Goal: Task Accomplishment & Management: Manage account settings

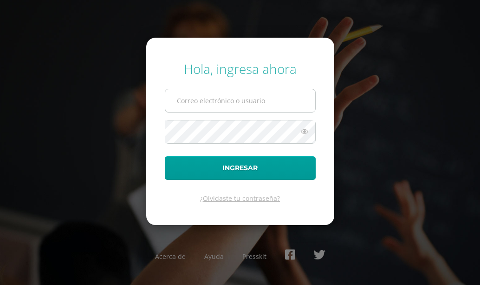
click at [217, 98] on input "text" at bounding box center [240, 100] width 150 height 23
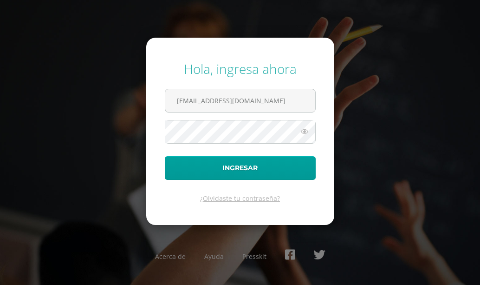
type input "estracurricular@donbosco.edu.gt"
click at [165, 156] on button "Ingresar" at bounding box center [240, 168] width 151 height 24
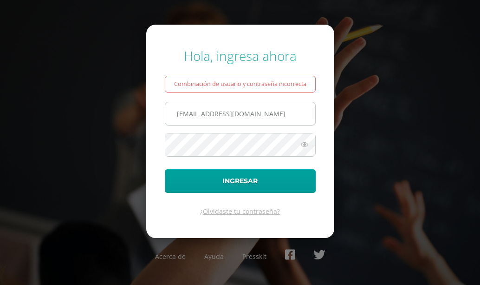
click at [183, 114] on input "estracurricular@donbosco.edu.gt" at bounding box center [240, 113] width 150 height 23
type input "[EMAIL_ADDRESS][DOMAIN_NAME]"
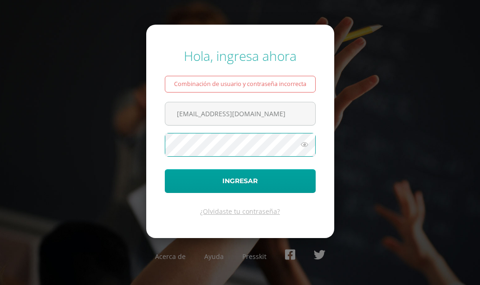
click at [165, 169] on button "Ingresar" at bounding box center [240, 181] width 151 height 24
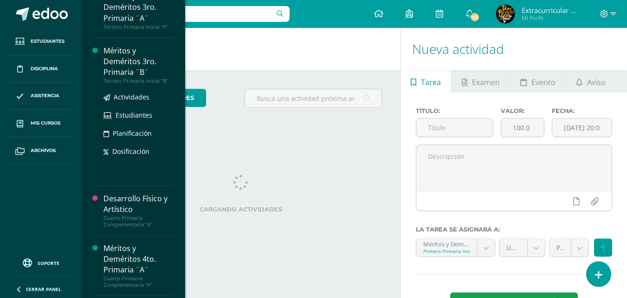
scroll to position [279, 0]
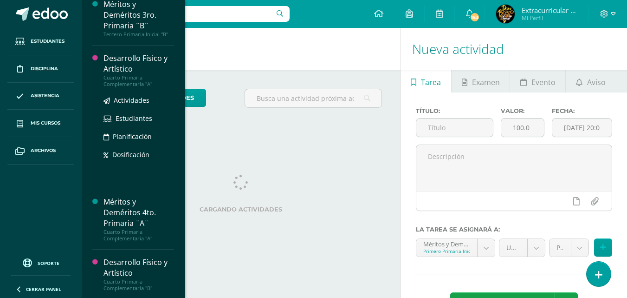
click at [158, 74] on div "Desarrollo Físico y Artístico" at bounding box center [139, 63] width 71 height 21
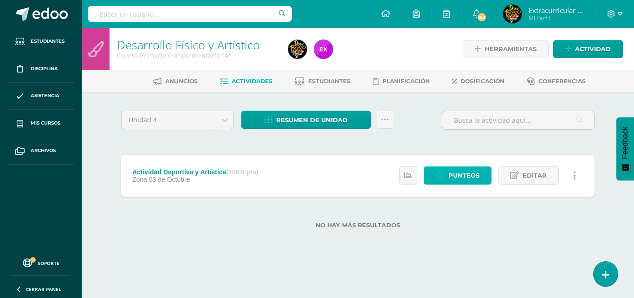
click at [449, 183] on span "Punteos" at bounding box center [464, 175] width 31 height 17
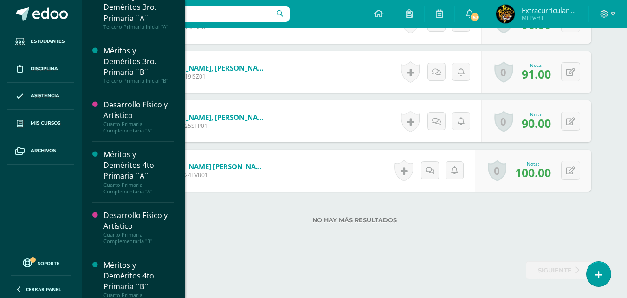
scroll to position [325, 0]
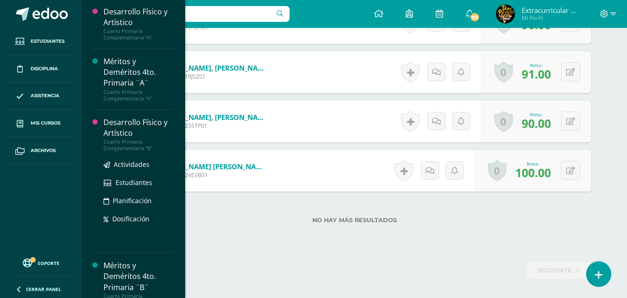
click at [137, 137] on div "Desarrollo Físico y Artístico" at bounding box center [139, 127] width 71 height 21
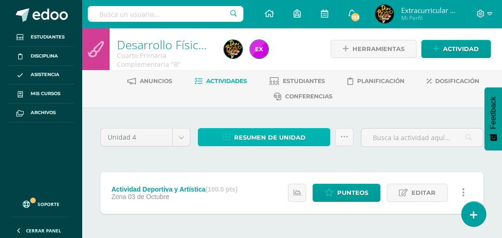
click at [295, 140] on span "Resumen de unidad" at bounding box center [270, 137] width 72 height 17
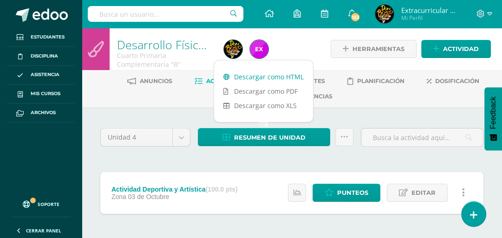
click at [266, 80] on link "Descargar como HTML" at bounding box center [263, 77] width 99 height 14
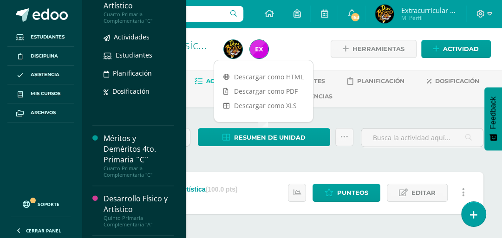
scroll to position [547, 0]
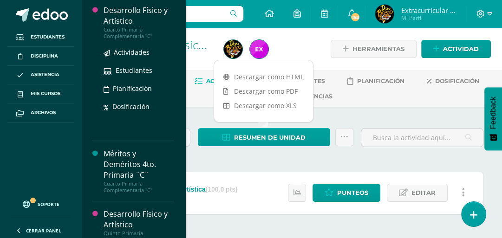
click at [126, 26] on div "Desarrollo Físico y Artístico" at bounding box center [139, 15] width 71 height 21
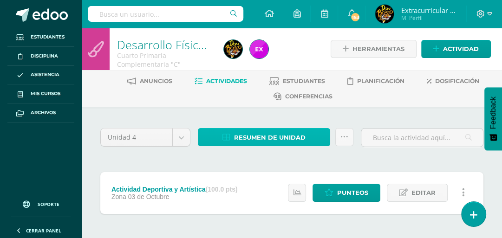
click at [304, 134] on span "Resumen de unidad" at bounding box center [270, 137] width 72 height 17
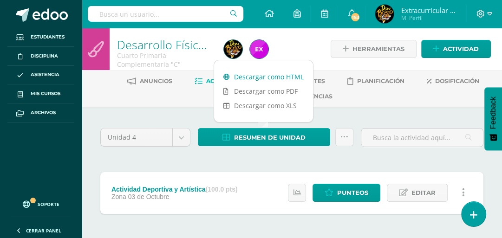
click at [292, 79] on link "Descargar como HTML" at bounding box center [263, 77] width 99 height 14
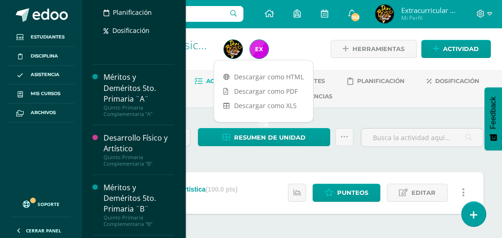
scroll to position [696, 0]
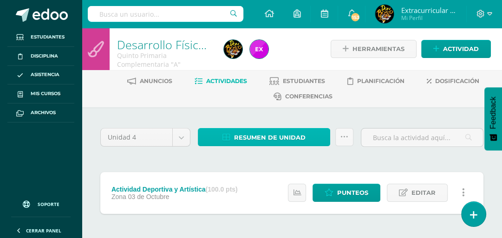
click at [269, 140] on span "Resumen de unidad" at bounding box center [270, 137] width 72 height 17
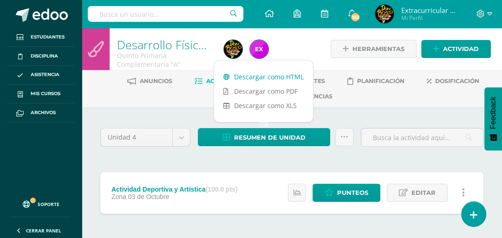
click at [289, 80] on link "Descargar como HTML" at bounding box center [263, 77] width 99 height 14
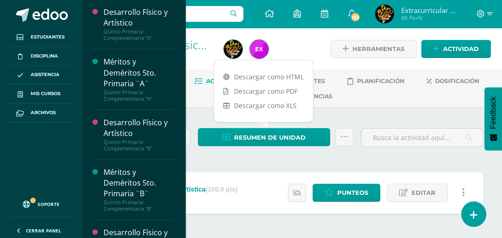
scroll to position [823, 0]
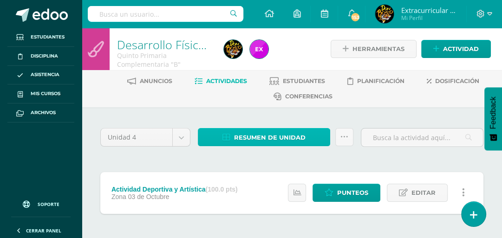
click at [274, 132] on span "Resumen de unidad" at bounding box center [270, 137] width 72 height 17
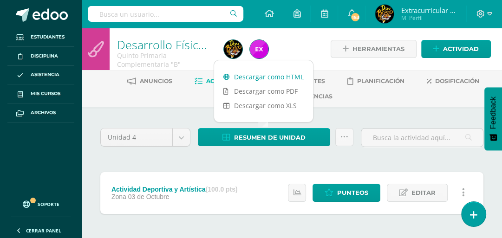
click at [285, 78] on link "Descargar como HTML" at bounding box center [263, 77] width 99 height 14
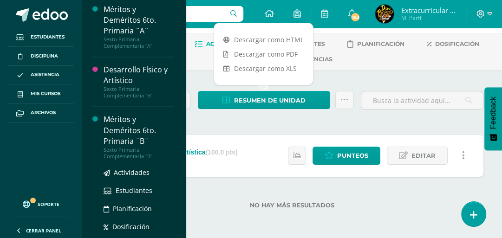
scroll to position [891, 0]
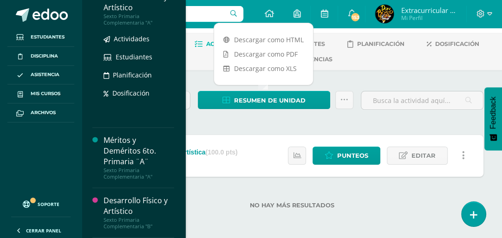
click at [117, 13] on div "Desarrollo Físico y Artístico" at bounding box center [139, 2] width 71 height 21
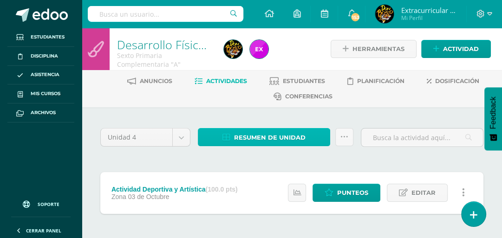
click at [277, 132] on span "Resumen de unidad" at bounding box center [270, 137] width 72 height 17
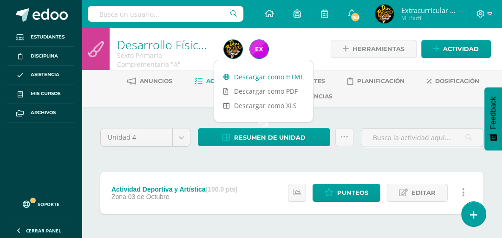
click at [290, 79] on link "Descargar como HTML" at bounding box center [263, 77] width 99 height 14
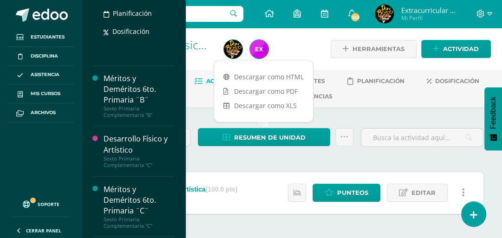
scroll to position [1026, 0]
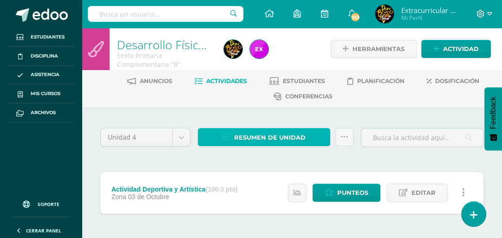
click at [290, 140] on span "Resumen de unidad" at bounding box center [270, 137] width 72 height 17
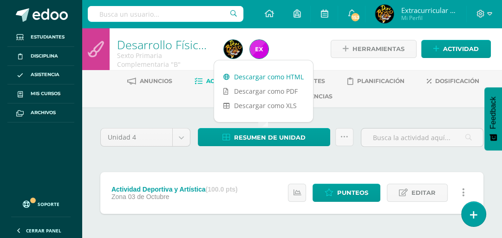
click at [285, 79] on link "Descargar como HTML" at bounding box center [263, 77] width 99 height 14
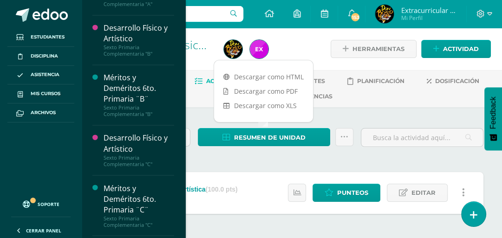
scroll to position [1101, 0]
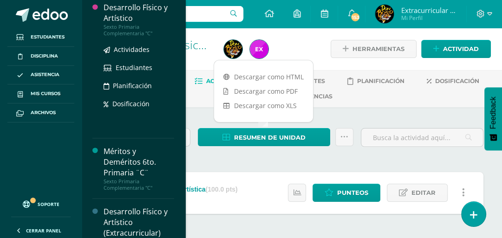
click at [125, 24] on div "Desarrollo Físico y Artístico" at bounding box center [139, 12] width 71 height 21
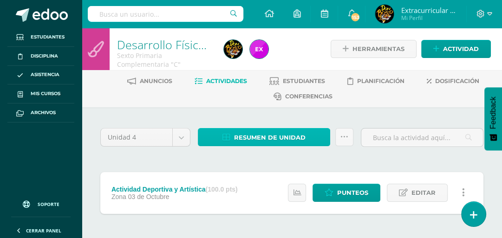
click at [264, 133] on span "Resumen de unidad" at bounding box center [270, 137] width 72 height 17
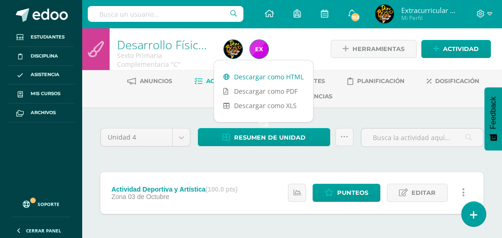
click at [259, 76] on link "Descargar como HTML" at bounding box center [263, 77] width 99 height 14
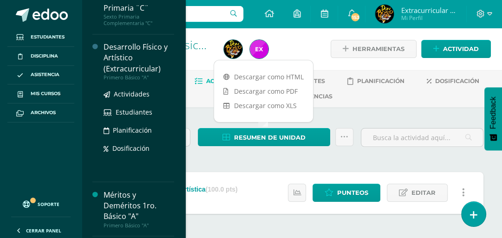
scroll to position [1172, 0]
click at [145, 74] on div "Desarrollo Físico y Artístico (Extracurricular)" at bounding box center [139, 58] width 71 height 32
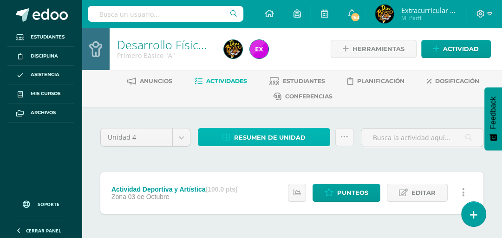
click at [241, 140] on span "Resumen de unidad" at bounding box center [270, 137] width 72 height 17
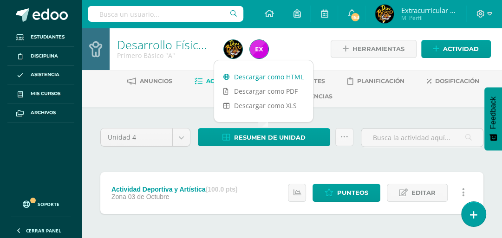
click at [258, 80] on link "Descargar como HTML" at bounding box center [263, 77] width 99 height 14
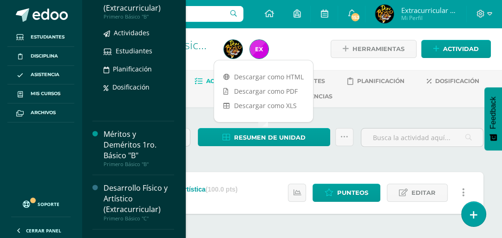
scroll to position [1325, 0]
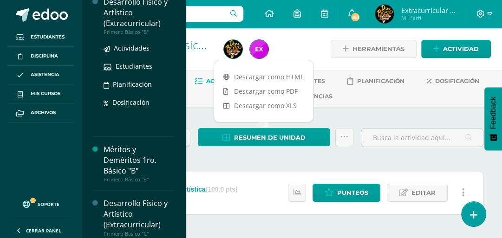
click at [131, 29] on div "Desarrollo Físico y Artístico (Extracurricular)" at bounding box center [139, 13] width 71 height 32
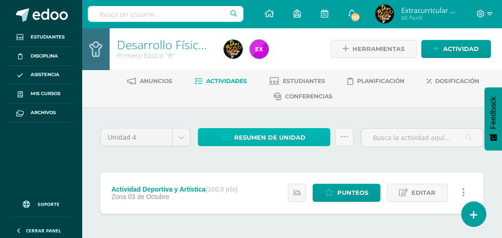
click at [236, 133] on span "Resumen de unidad" at bounding box center [270, 137] width 72 height 17
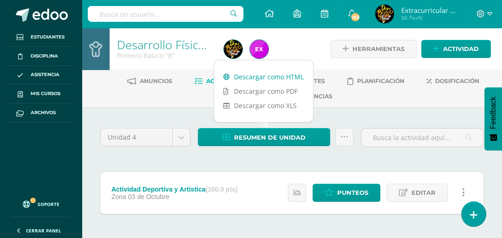
click at [250, 78] on link "Descargar como HTML" at bounding box center [263, 77] width 99 height 14
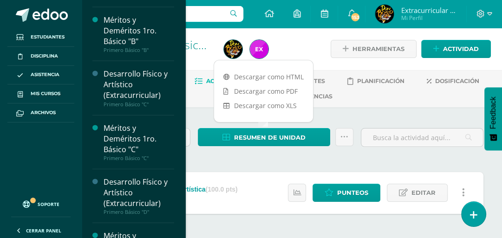
scroll to position [1492, 0]
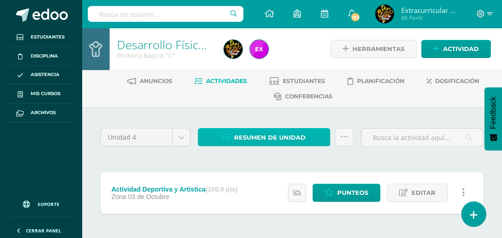
click at [275, 137] on span "Resumen de unidad" at bounding box center [270, 137] width 72 height 17
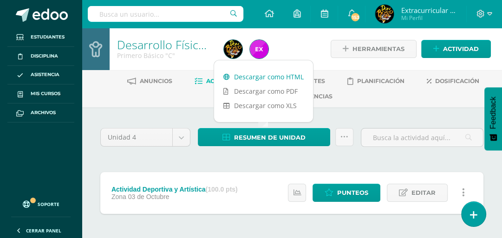
click at [277, 78] on link "Descargar como HTML" at bounding box center [263, 77] width 99 height 14
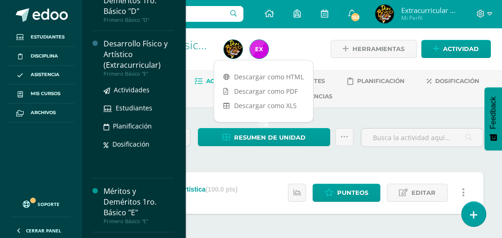
scroll to position [1570, 0]
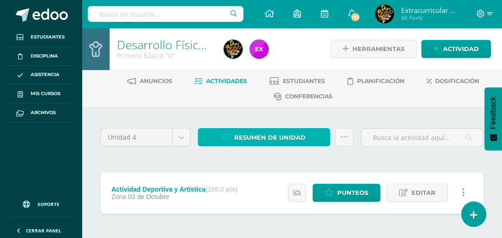
click span "Resumen de unidad"
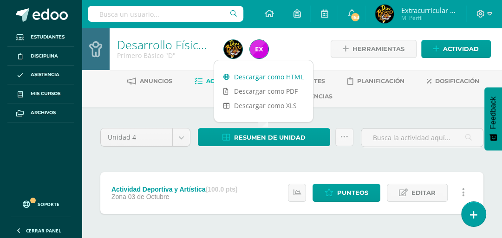
click link "Descargar como HTML"
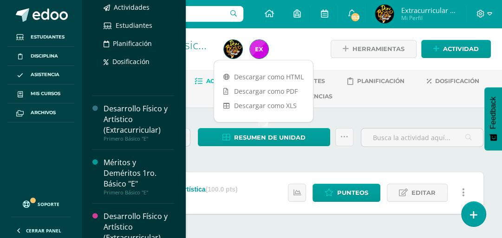
scroll to position [1673, 0]
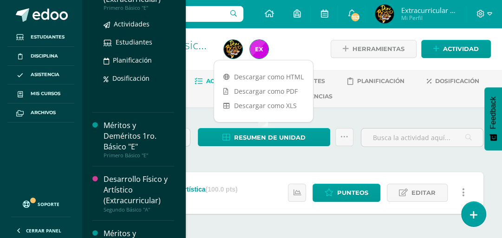
click div "Desarrollo Físico y Artístico (Extracurricular)"
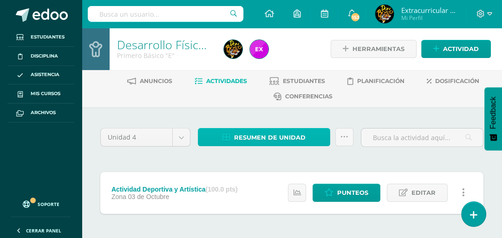
click at [262, 138] on span "Resumen de unidad" at bounding box center [270, 137] width 72 height 17
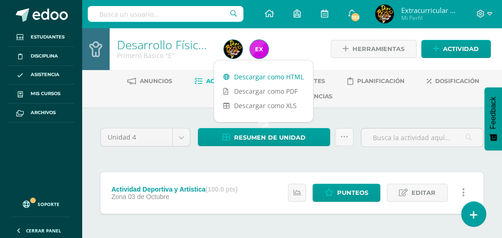
click at [264, 76] on link "Descargar como HTML" at bounding box center [263, 77] width 99 height 14
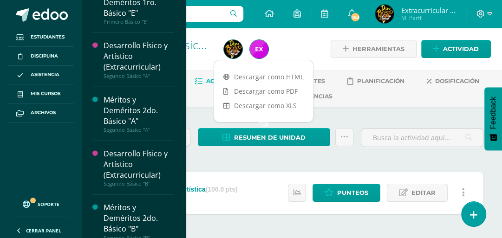
scroll to position [1770, 0]
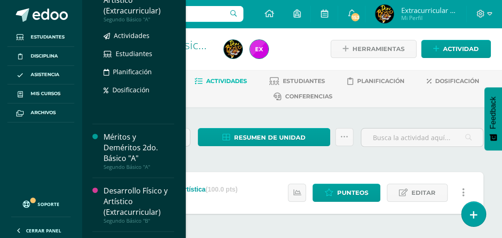
click at [117, 16] on div "Desarrollo Físico y Artístico (Extracurricular)" at bounding box center [139, 0] width 71 height 32
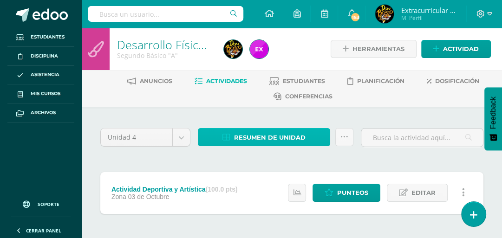
click at [245, 138] on span "Resumen de unidad" at bounding box center [270, 137] width 72 height 17
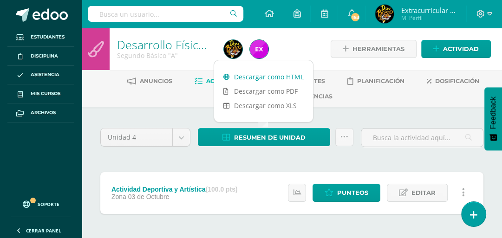
click at [254, 73] on link "Descargar como HTML" at bounding box center [263, 77] width 99 height 14
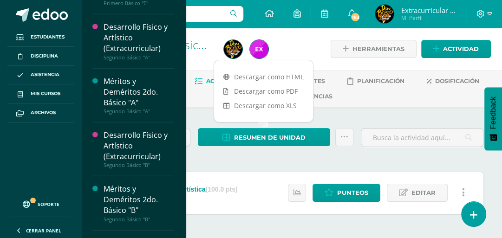
scroll to position [1863, 0]
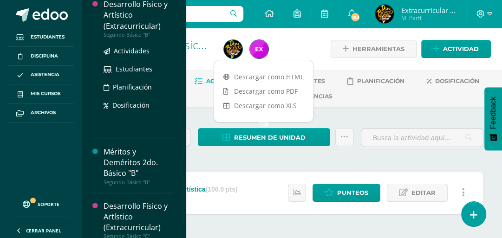
click at [135, 31] on div "Desarrollo Físico y Artístico (Extracurricular)" at bounding box center [139, 15] width 71 height 32
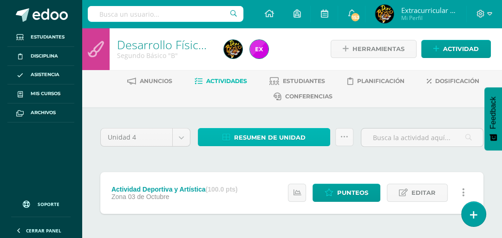
click at [299, 139] on span "Resumen de unidad" at bounding box center [270, 137] width 72 height 17
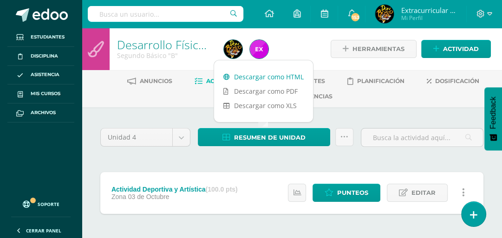
click at [265, 78] on link "Descargar como HTML" at bounding box center [263, 77] width 99 height 14
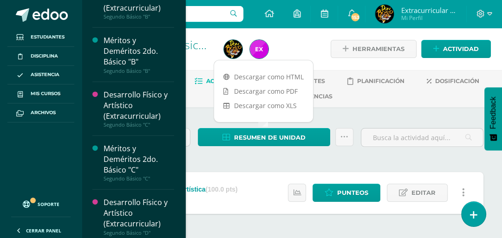
scroll to position [1959, 0]
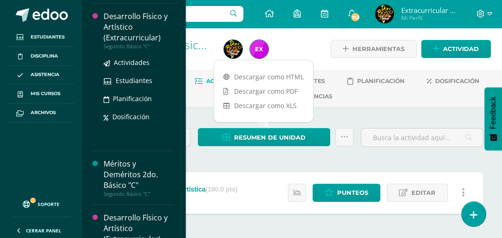
click at [127, 43] on div "Desarrollo Físico y Artístico (Extracurricular)" at bounding box center [139, 27] width 71 height 32
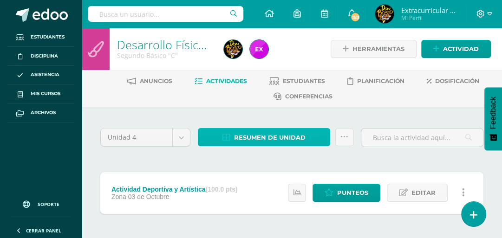
click at [260, 130] on span "Resumen de unidad" at bounding box center [270, 137] width 72 height 17
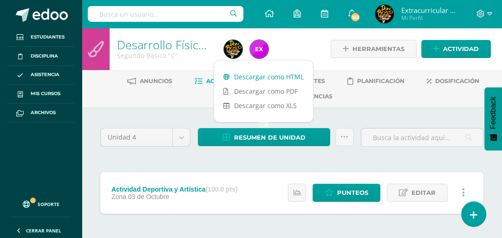
click at [267, 78] on link "Descargar como HTML" at bounding box center [263, 77] width 99 height 14
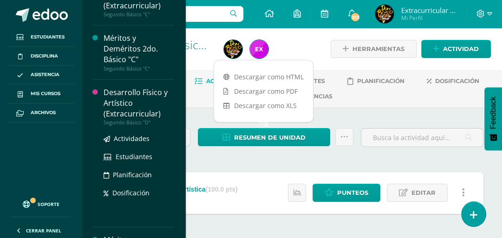
scroll to position [1976, 0]
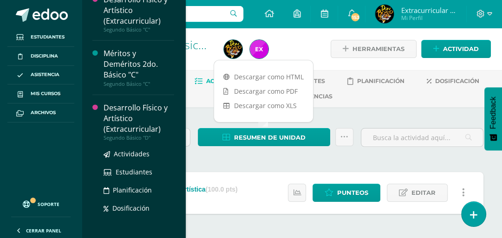
click at [119, 135] on div "Desarrollo Físico y Artístico (Extracurricular)" at bounding box center [139, 119] width 71 height 32
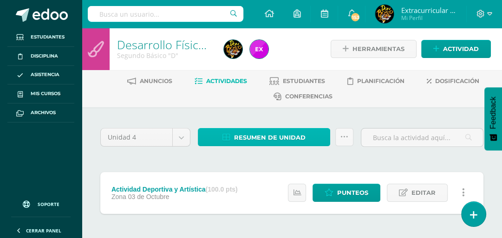
click at [299, 144] on span "Resumen de unidad" at bounding box center [270, 137] width 72 height 17
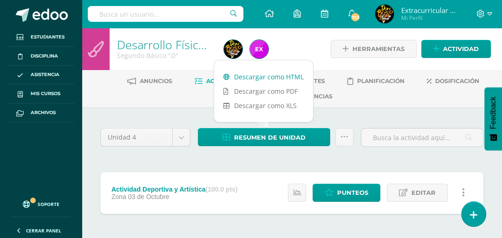
click at [277, 81] on link "Descargar como HTML" at bounding box center [263, 77] width 99 height 14
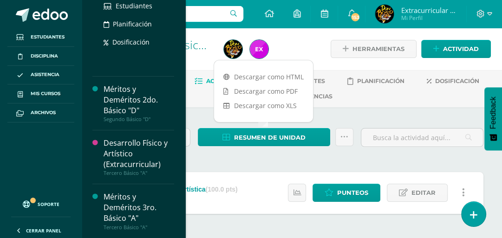
scroll to position [2179, 0]
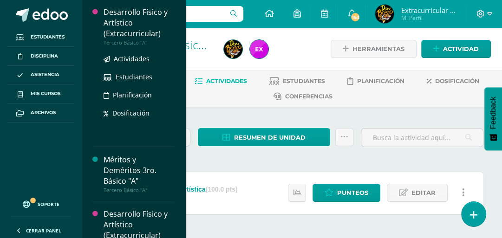
click at [137, 39] on div "Desarrollo Físico y Artístico (Extracurricular)" at bounding box center [139, 23] width 71 height 32
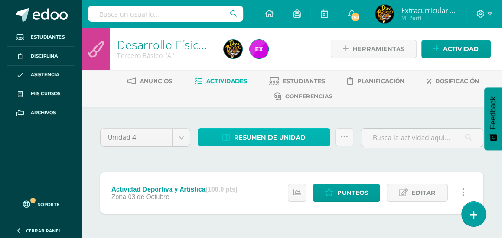
click at [241, 142] on span "Resumen de unidad" at bounding box center [270, 137] width 72 height 17
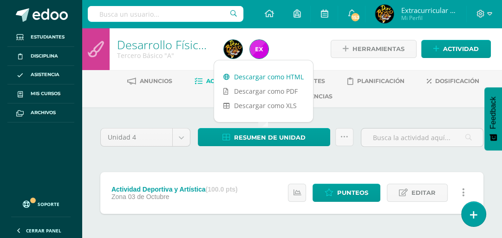
click at [246, 79] on link "Descargar como HTML" at bounding box center [263, 77] width 99 height 14
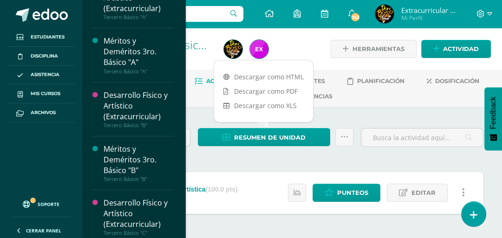
scroll to position [2276, 0]
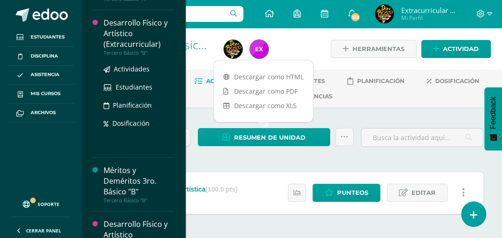
click at [136, 50] on div "Desarrollo Físico y Artístico (Extracurricular)" at bounding box center [139, 34] width 71 height 32
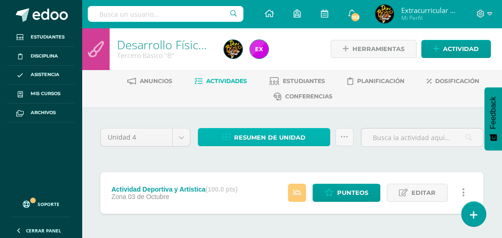
click at [290, 131] on span "Resumen de unidad" at bounding box center [270, 137] width 72 height 17
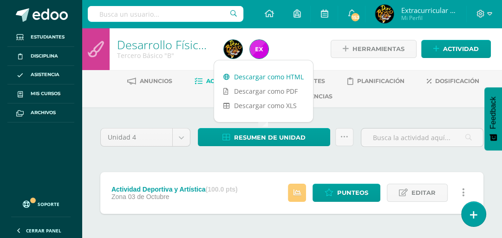
click at [295, 76] on link "Descargar como HTML" at bounding box center [263, 77] width 99 height 14
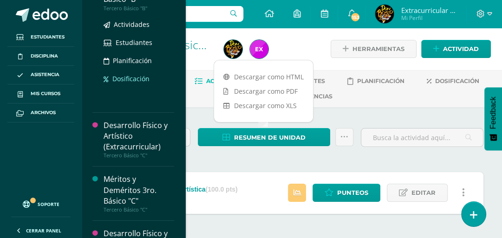
scroll to position [2413, 0]
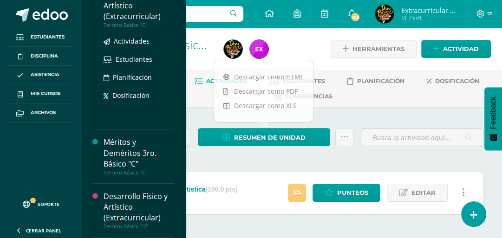
click at [132, 22] on div "Desarrollo Físico y Artístico (Extracurricular)" at bounding box center [139, 6] width 71 height 32
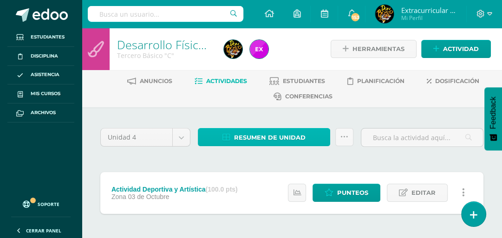
click at [273, 132] on span "Resumen de unidad" at bounding box center [270, 137] width 72 height 17
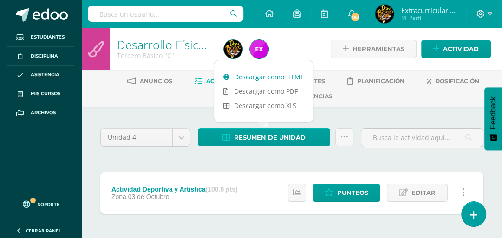
click at [264, 73] on link "Descargar como HTML" at bounding box center [263, 77] width 99 height 14
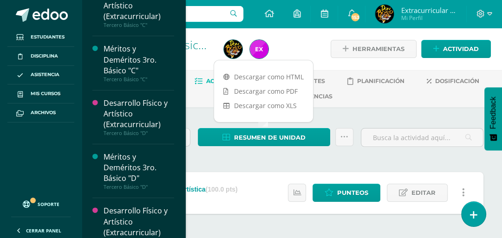
scroll to position [2543, 0]
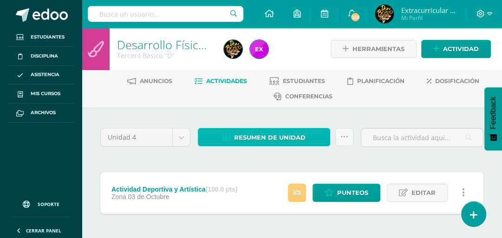
click at [240, 133] on span "Resumen de unidad" at bounding box center [270, 137] width 72 height 17
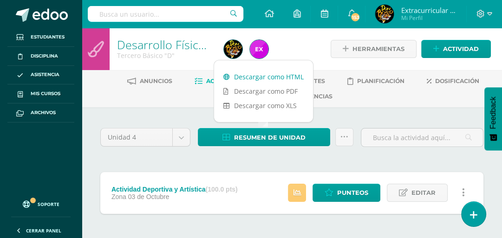
click at [248, 74] on link "Descargar como HTML" at bounding box center [263, 77] width 99 height 14
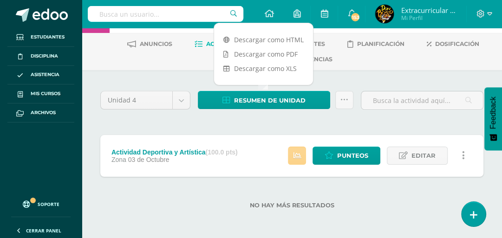
click at [299, 156] on icon at bounding box center [297, 156] width 8 height 8
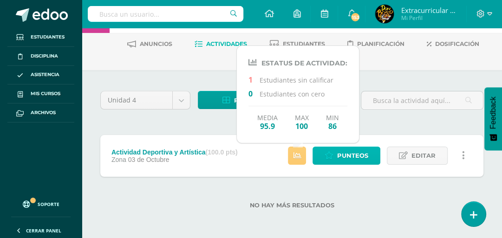
click at [340, 149] on span "Punteos" at bounding box center [352, 155] width 31 height 17
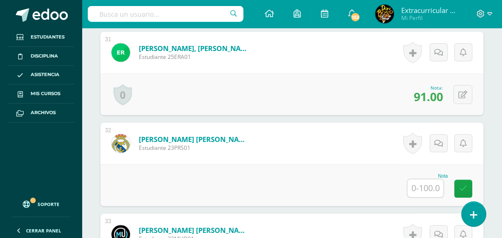
scroll to position [3074, 0]
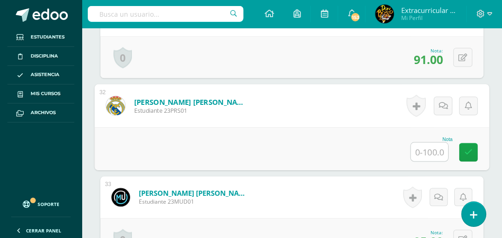
click at [439, 150] on input "text" at bounding box center [429, 152] width 37 height 19
type input "85"
click at [464, 148] on icon at bounding box center [468, 152] width 8 height 8
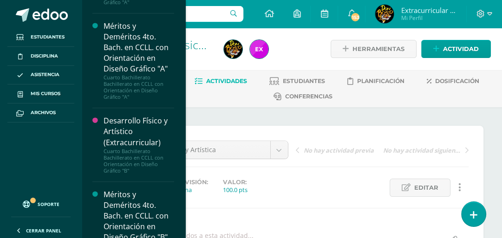
scroll to position [3184, 0]
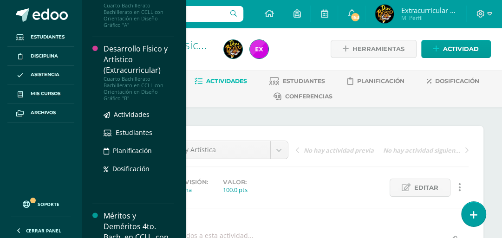
click at [145, 76] on div "Desarrollo Físico y Artístico (Extracurricular)" at bounding box center [139, 60] width 71 height 32
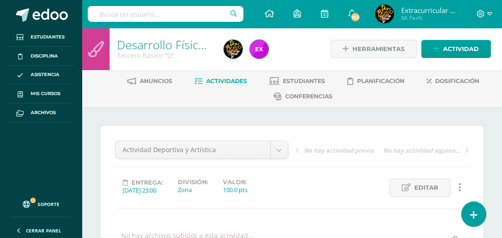
drag, startPoint x: 145, startPoint y: 97, endPoint x: 222, endPoint y: 111, distance: 77.9
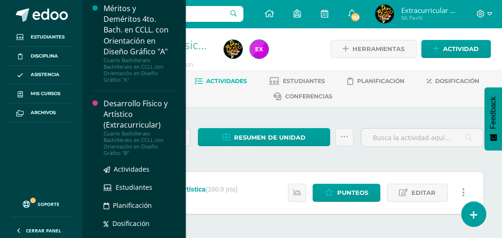
scroll to position [3092, 0]
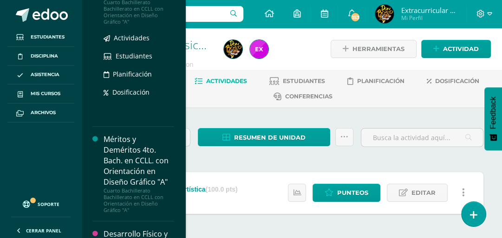
click at [136, 25] on div "Cuarto Bachillerato Bachillerato en CCLL con Orientación en Diseño Gráfico "A"" at bounding box center [139, 12] width 71 height 26
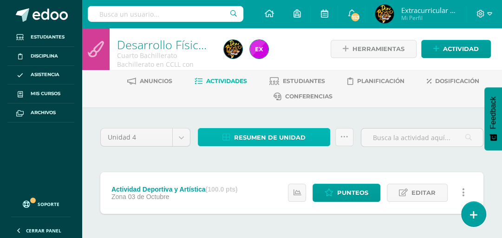
click at [260, 139] on span "Resumen de unidad" at bounding box center [270, 137] width 72 height 17
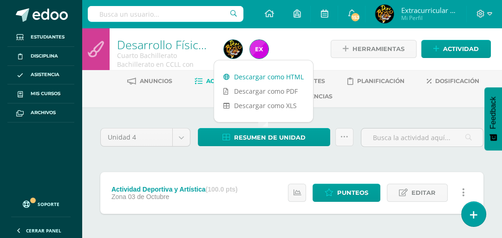
click at [271, 76] on link "Descargar como HTML" at bounding box center [263, 77] width 99 height 14
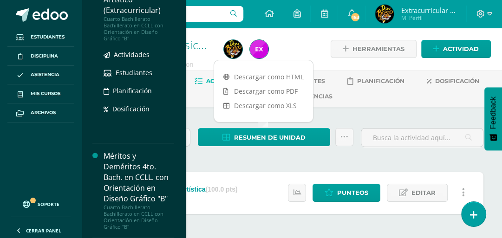
scroll to position [3241, 0]
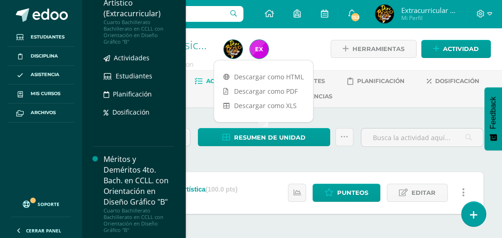
click at [136, 19] on div "Desarrollo Físico y Artístico (Extracurricular)" at bounding box center [139, 3] width 71 height 32
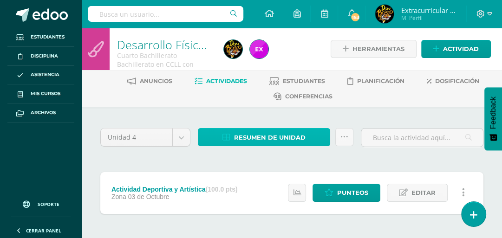
click at [281, 136] on span "Resumen de unidad" at bounding box center [270, 137] width 72 height 17
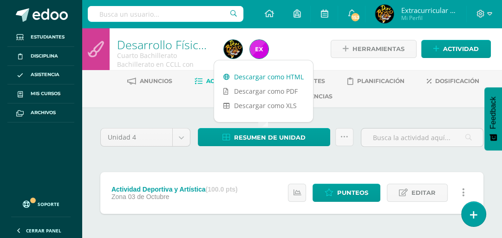
click at [280, 78] on link "Descargar como HTML" at bounding box center [263, 77] width 99 height 14
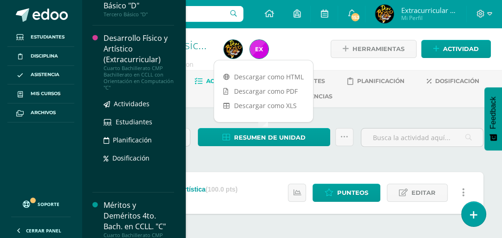
scroll to position [2564, 0]
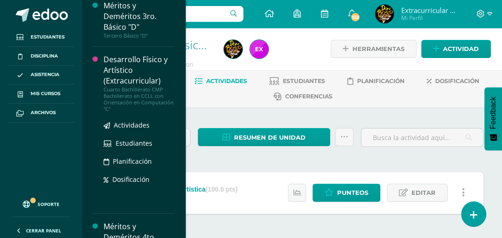
click at [137, 86] on div "Desarrollo Físico y Artístico (Extracurricular)" at bounding box center [139, 70] width 71 height 32
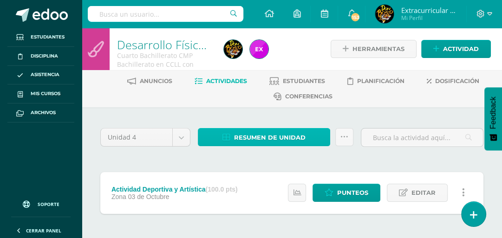
click at [261, 135] on span "Resumen de unidad" at bounding box center [270, 137] width 72 height 17
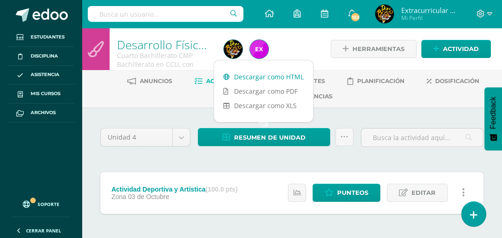
click at [267, 80] on link "Descargar como HTML" at bounding box center [263, 77] width 99 height 14
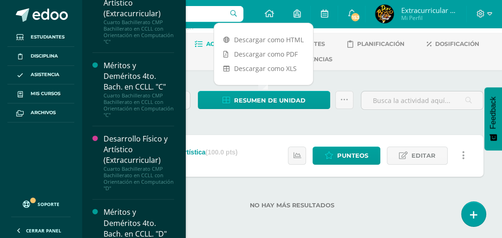
scroll to position [2762, 0]
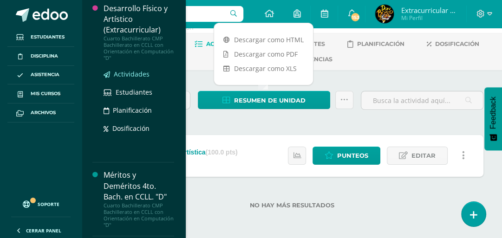
click at [123, 78] on span "Actividades" at bounding box center [132, 74] width 36 height 9
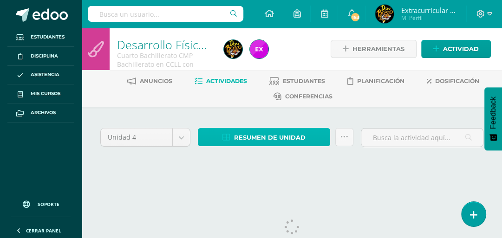
click at [279, 139] on span "Resumen de unidad" at bounding box center [270, 137] width 72 height 17
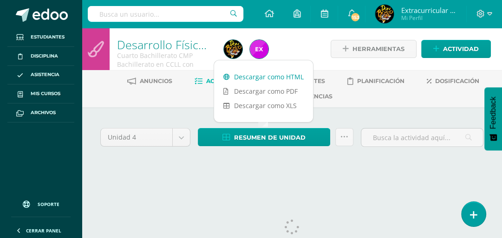
click at [272, 76] on link "Descargar como HTML" at bounding box center [263, 77] width 99 height 14
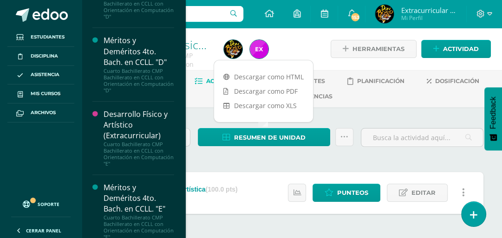
scroll to position [2934, 0]
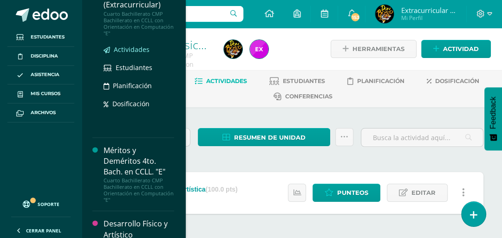
click at [129, 54] on span "Actividades" at bounding box center [132, 49] width 36 height 9
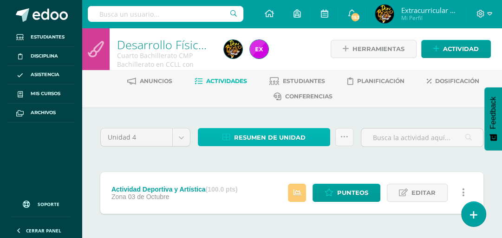
click at [273, 136] on span "Resumen de unidad" at bounding box center [270, 137] width 72 height 17
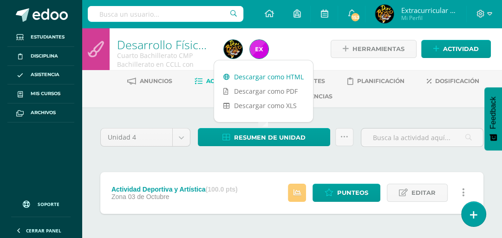
click at [267, 76] on link "Descargar como HTML" at bounding box center [263, 77] width 99 height 14
click at [298, 189] on icon at bounding box center [297, 193] width 8 height 8
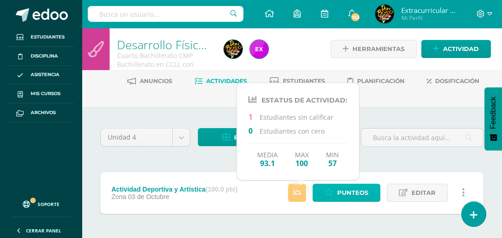
click at [347, 196] on span "Punteos" at bounding box center [352, 192] width 31 height 17
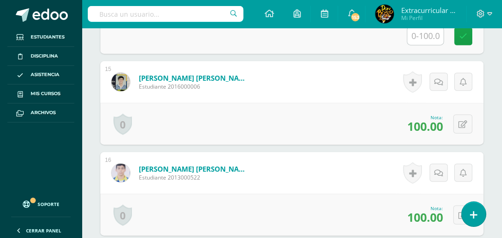
scroll to position [1439, 0]
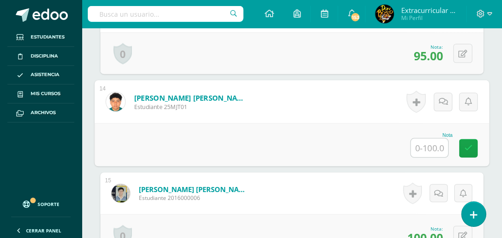
click at [420, 146] on input "text" at bounding box center [429, 148] width 37 height 19
type input "85"
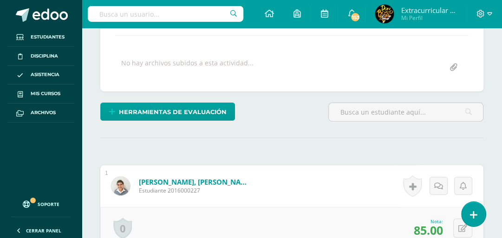
scroll to position [0, 0]
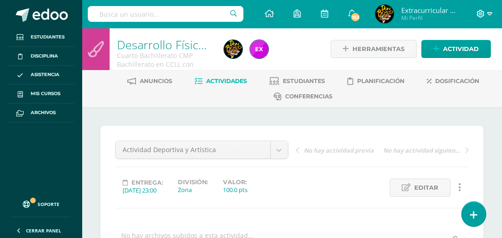
click at [487, 12] on span at bounding box center [484, 14] width 16 height 10
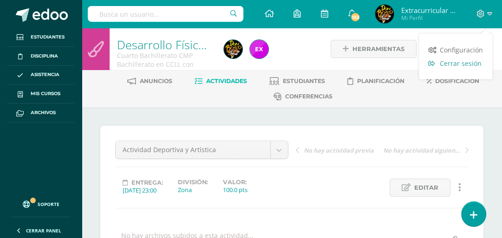
click at [451, 63] on span "Cerrar sesión" at bounding box center [461, 63] width 42 height 9
